Goal: Task Accomplishment & Management: Use online tool/utility

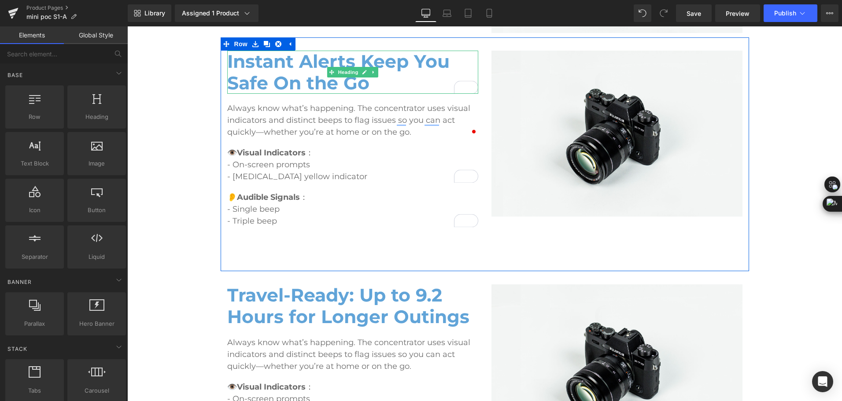
scroll to position [1515, 0]
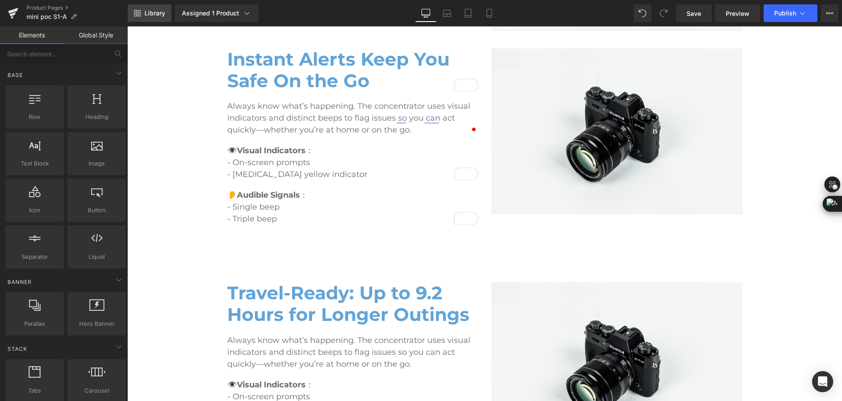
click at [147, 8] on link "Library" at bounding box center [150, 13] width 44 height 18
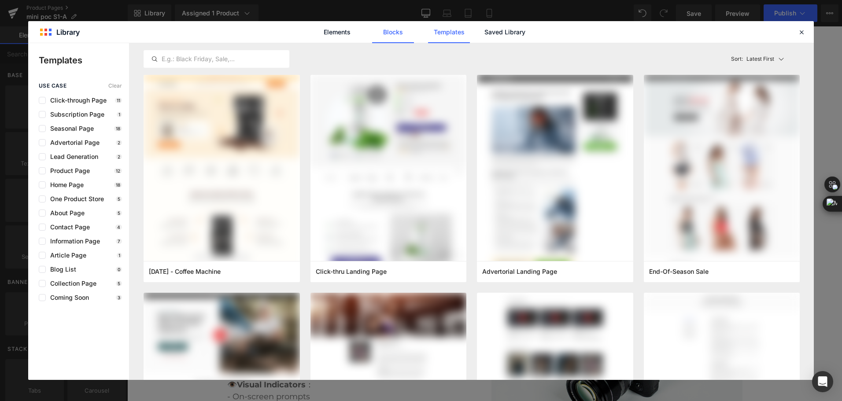
click at [0, 0] on link "Blocks" at bounding box center [0, 0] width 0 height 0
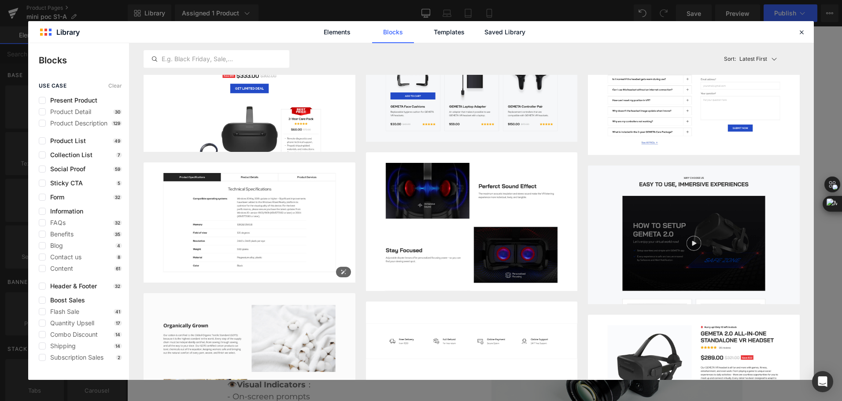
scroll to position [4541, 0]
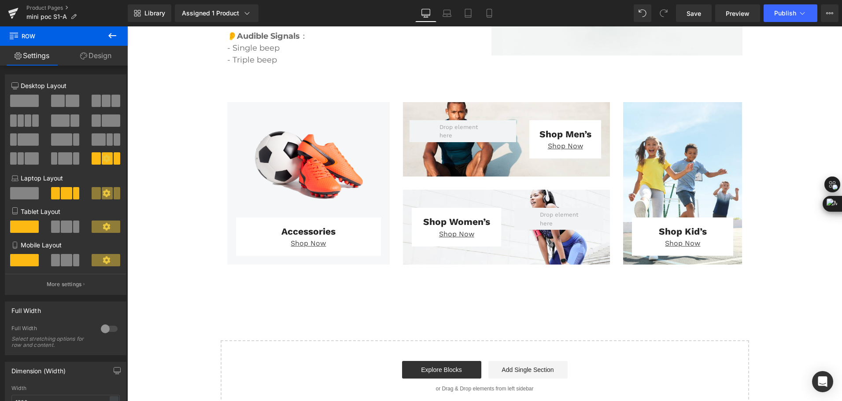
click at [582, 11] on div "Library Assigned 1 Product Product Preview Mini Portable O2 Concentrator Manage…" at bounding box center [485, 13] width 714 height 18
